Goal: Navigation & Orientation: Find specific page/section

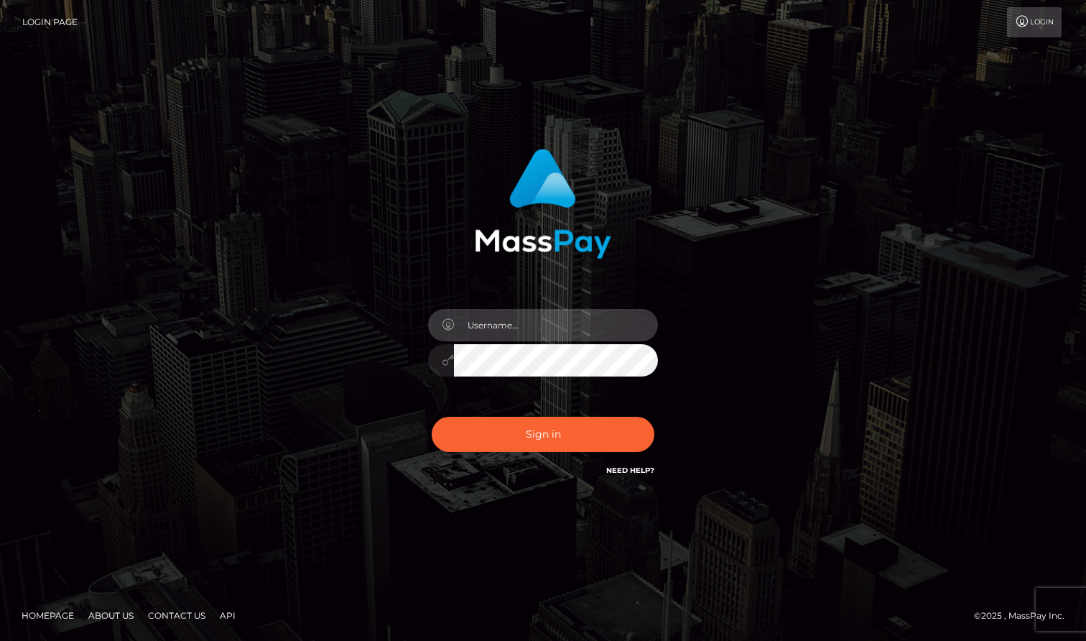
type input "heatha"
type input "[DEMOGRAPHIC_DATA]"
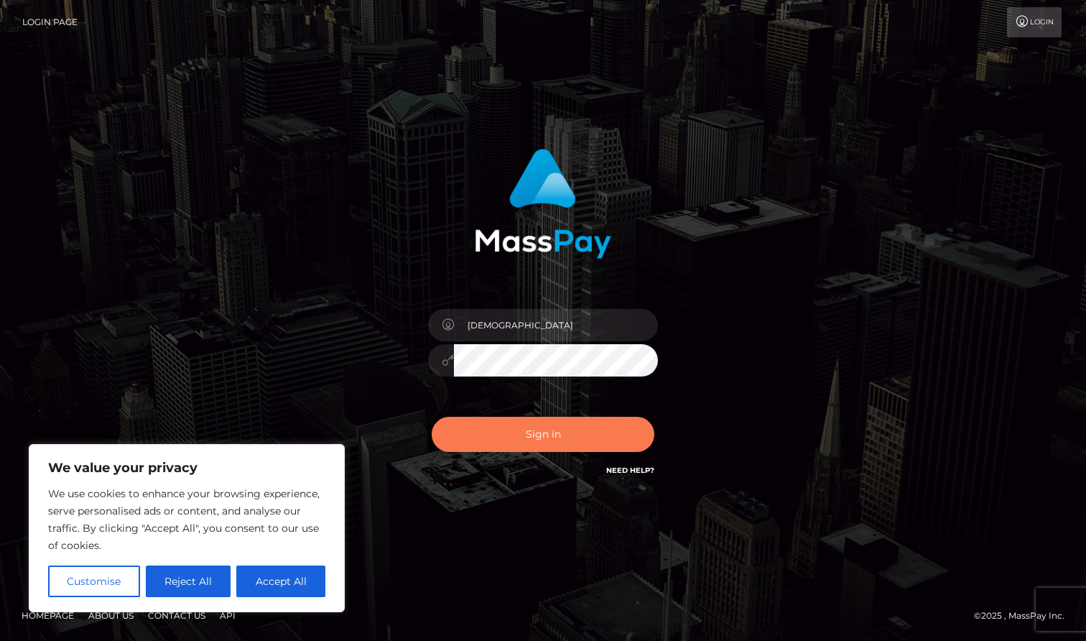
click at [534, 443] on button "Sign in" at bounding box center [543, 434] width 223 height 35
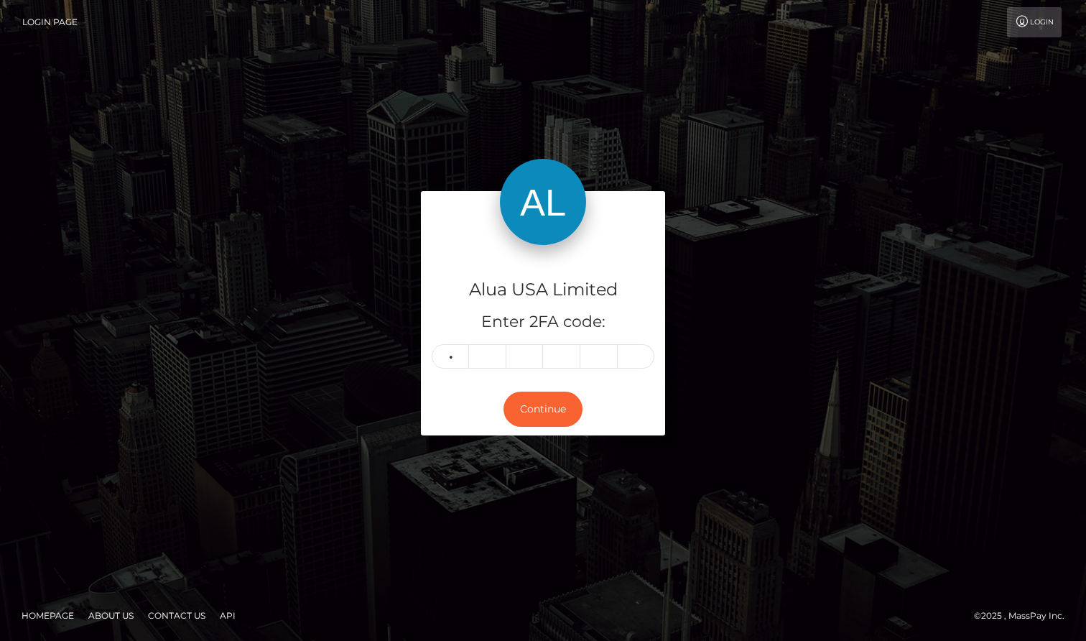
type input "8"
type input "2"
type input "9"
type input "7"
type input "3"
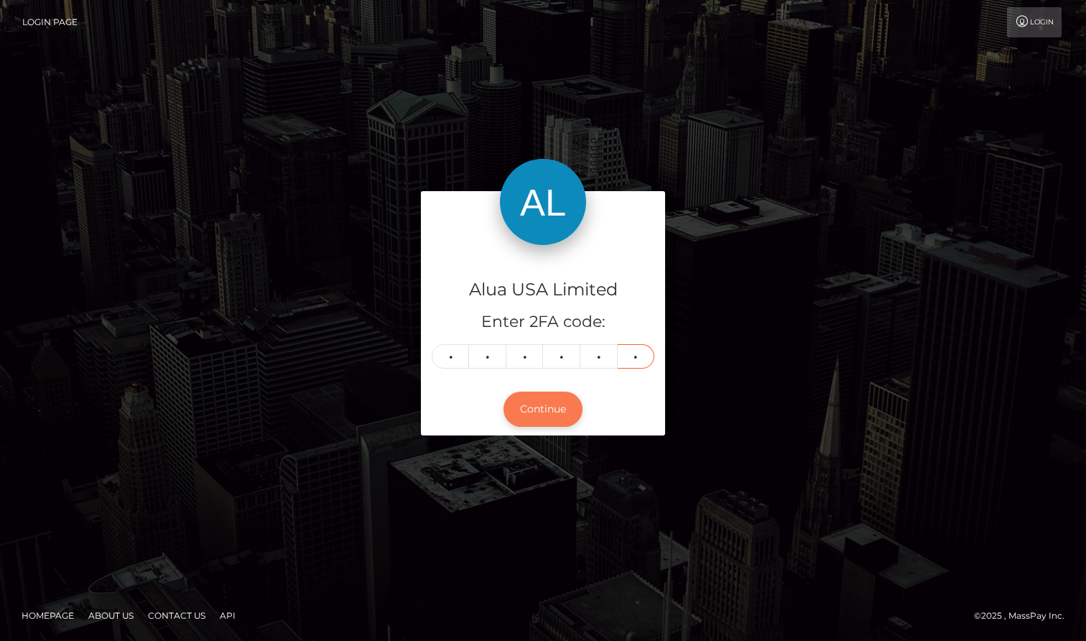
type input "2"
click at [557, 405] on button "Continue" at bounding box center [542, 408] width 79 height 35
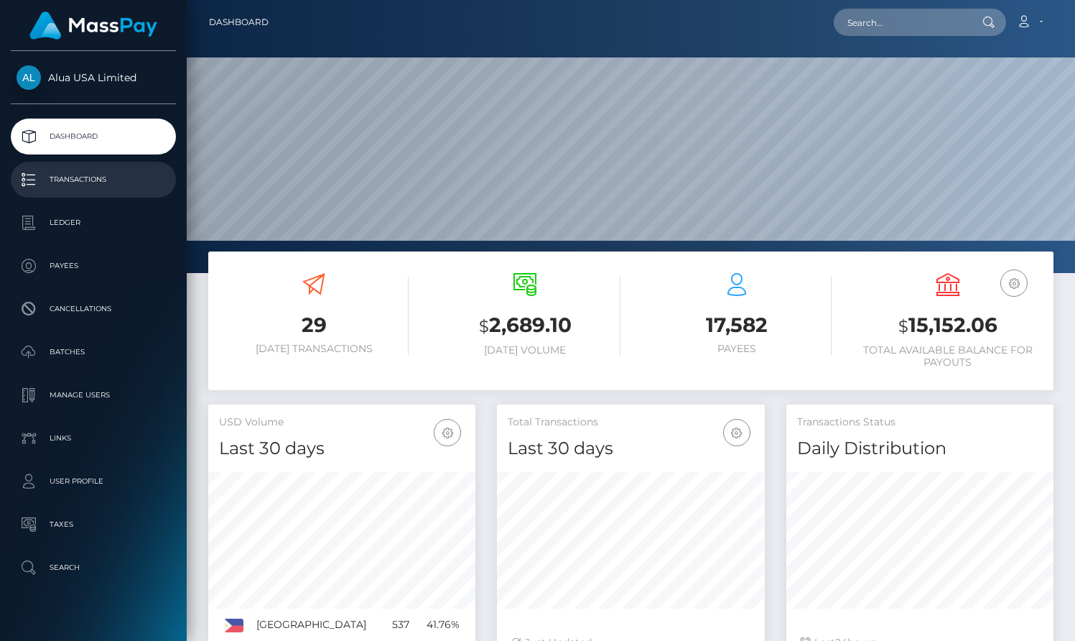
click at [108, 181] on p "Transactions" at bounding box center [94, 180] width 154 height 22
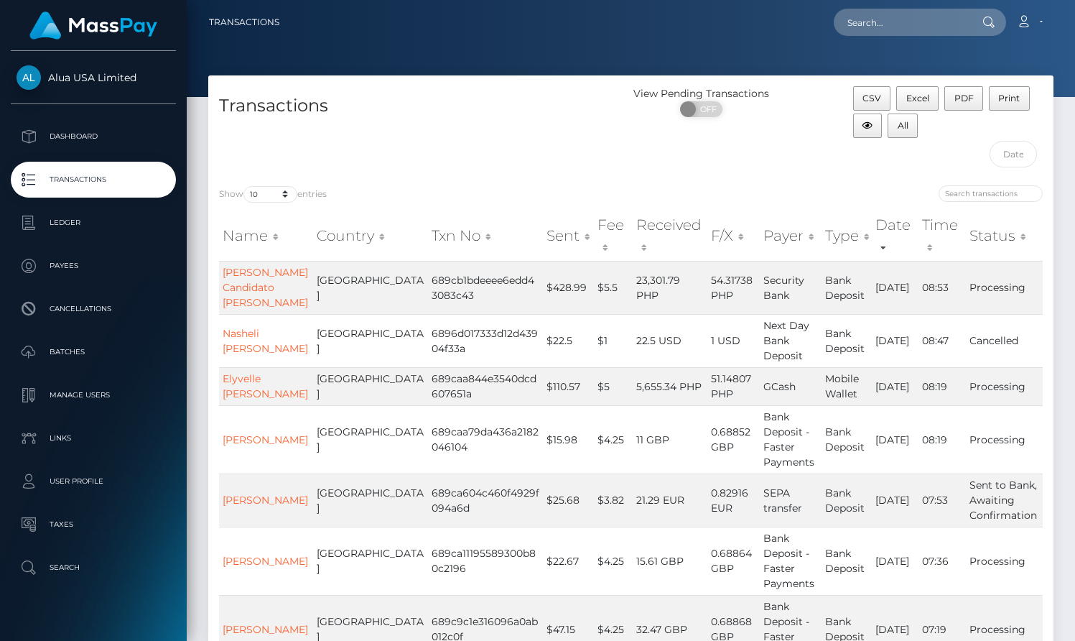
click at [546, 172] on div "Transactions" at bounding box center [419, 130] width 423 height 88
click at [84, 228] on p "Ledger" at bounding box center [94, 223] width 154 height 22
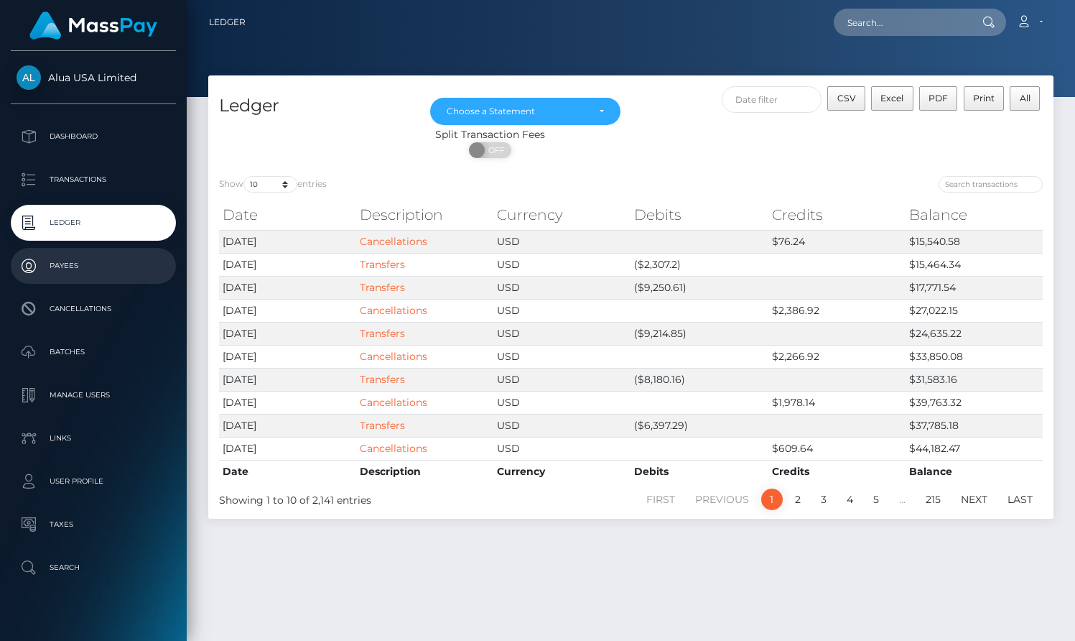
click at [60, 282] on link "Payees" at bounding box center [93, 266] width 165 height 36
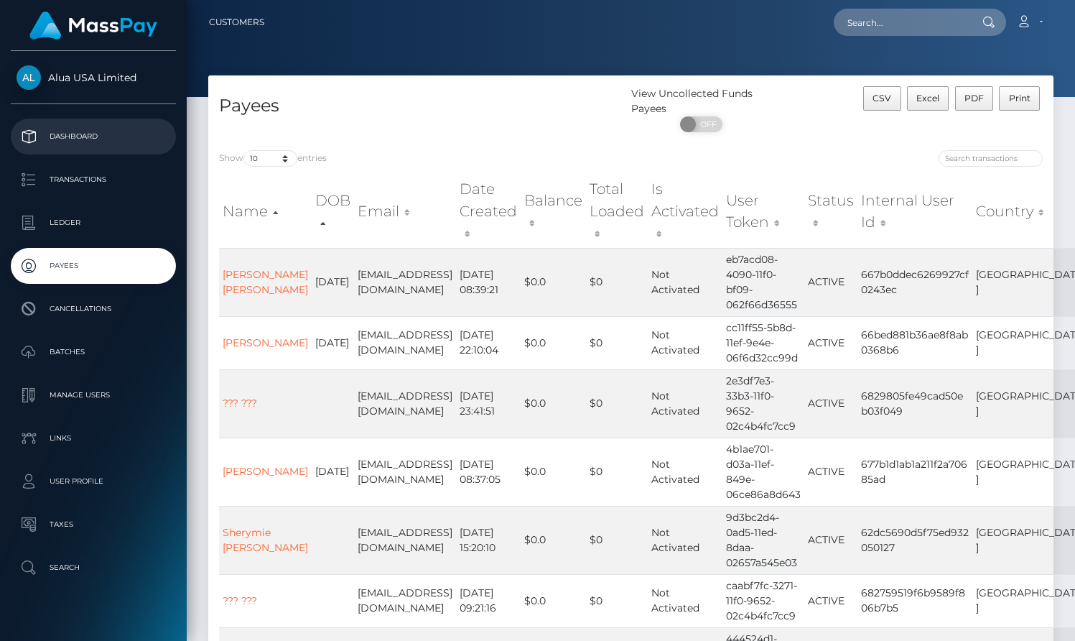
click at [87, 129] on p "Dashboard" at bounding box center [94, 137] width 154 height 22
